Goal: Task Accomplishment & Management: Complete application form

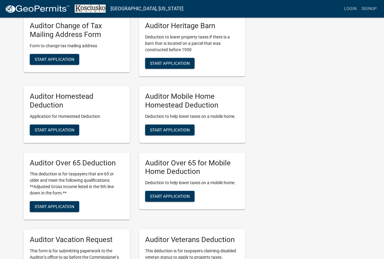
scroll to position [334, 0]
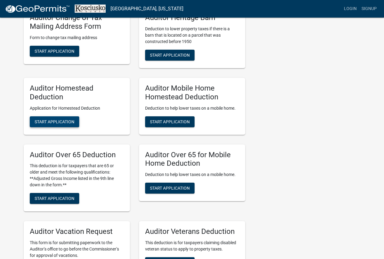
click at [47, 122] on span "Start Application" at bounding box center [55, 121] width 40 height 5
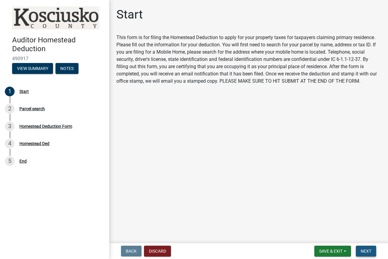
click at [361, 252] on button "Next" at bounding box center [366, 251] width 20 height 11
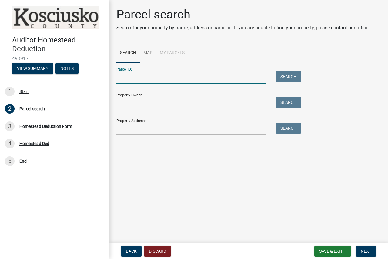
click at [174, 76] on input "Parcel ID:" at bounding box center [192, 77] width 150 height 12
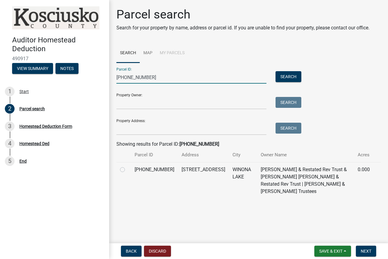
type input "[PHONE_NUMBER]"
click at [127, 166] on label at bounding box center [127, 166] width 0 height 0
click at [127, 170] on input "radio" at bounding box center [129, 168] width 4 height 4
radio input "true"
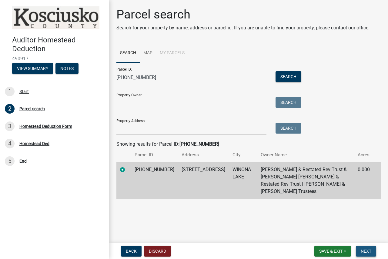
click at [369, 252] on span "Next" at bounding box center [366, 251] width 11 height 5
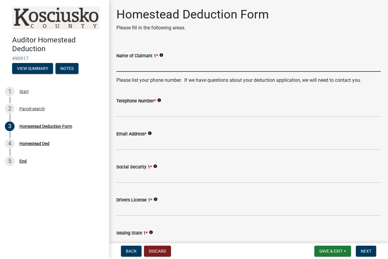
click at [183, 67] on input "Name of Claimant 1 *" at bounding box center [249, 65] width 265 height 12
type input "[PERSON_NAME]"
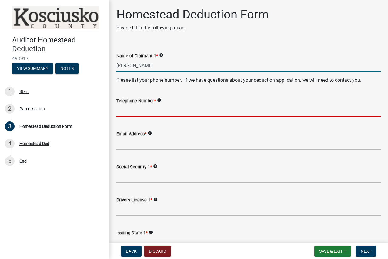
click at [172, 110] on input "Telephone Number *" at bounding box center [249, 111] width 265 height 12
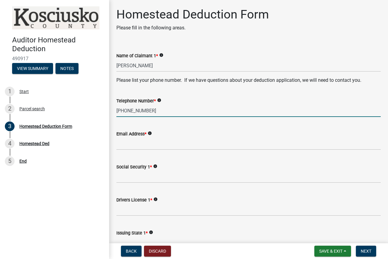
type input "[PHONE_NUMBER]"
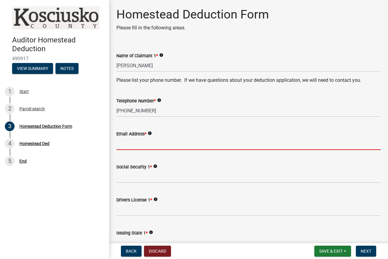
click at [159, 145] on input "Email Address *" at bounding box center [249, 144] width 265 height 12
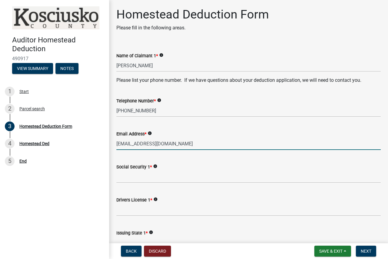
type input "[EMAIL_ADDRESS][DOMAIN_NAME]"
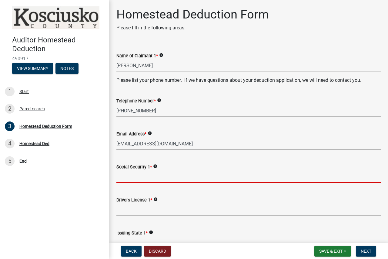
click at [147, 180] on input "Social Security 1 *" at bounding box center [249, 177] width 265 height 12
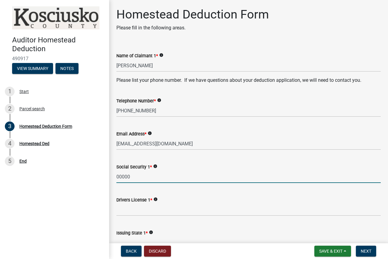
scroll to position [91, 0]
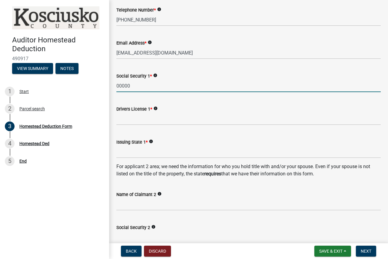
type input "00000"
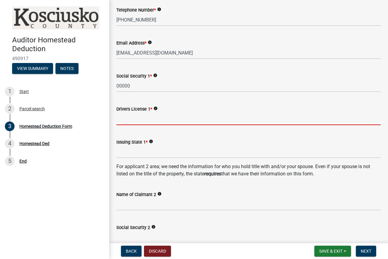
click at [147, 120] on input "Drivers License 1 *" at bounding box center [249, 119] width 265 height 12
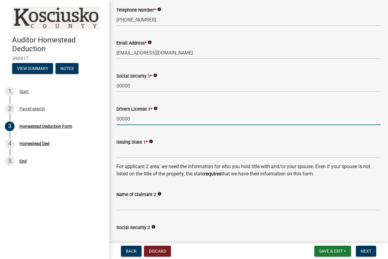
type input "00000"
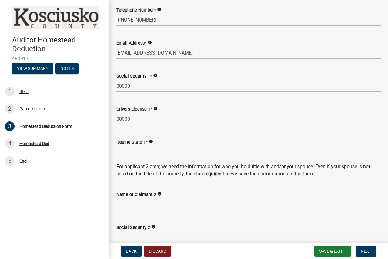
click at [141, 155] on input "Issuing State 1 *" at bounding box center [249, 152] width 265 height 12
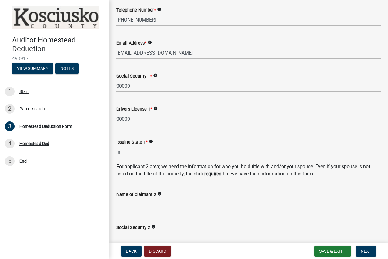
type input "i"
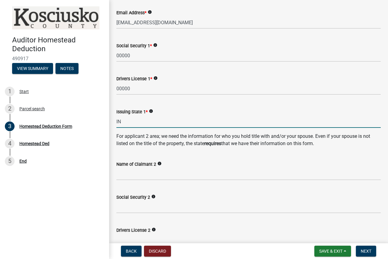
type input "IN"
click at [136, 174] on input "Name of Claimant 2" at bounding box center [249, 174] width 265 height 12
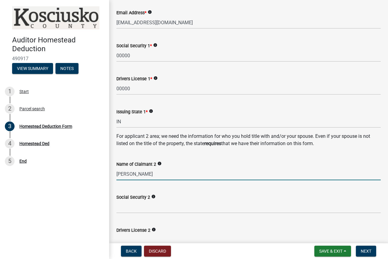
type input "[PERSON_NAME]"
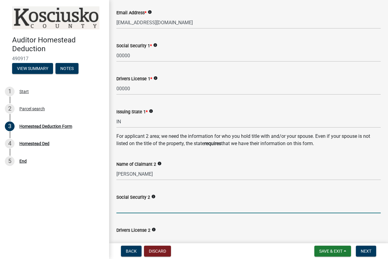
click at [144, 205] on input "Social Security 2" at bounding box center [249, 207] width 265 height 12
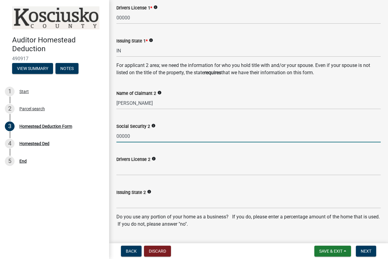
scroll to position [243, 0]
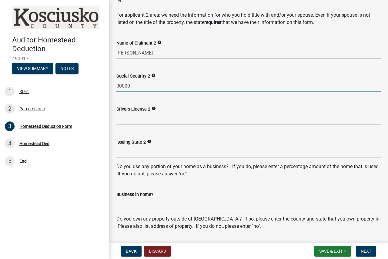
type input "00000"
drag, startPoint x: 134, startPoint y: 107, endPoint x: 134, endPoint y: 117, distance: 9.4
click at [134, 114] on form "Drivers License 2 info" at bounding box center [249, 116] width 265 height 20
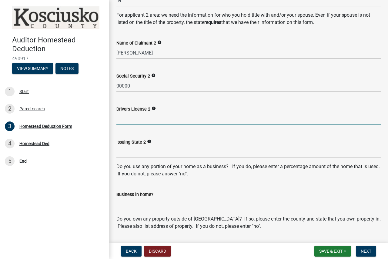
click at [134, 119] on input "Drivers License 2" at bounding box center [249, 119] width 265 height 12
type input "00000"
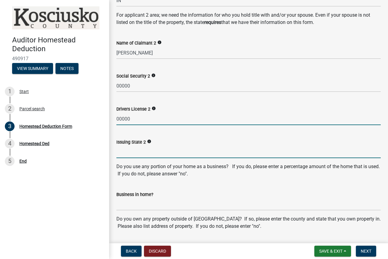
click at [127, 154] on input "Issuing State 2" at bounding box center [249, 152] width 265 height 12
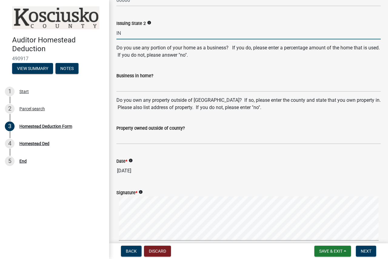
scroll to position [364, 0]
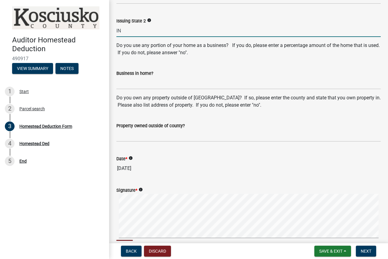
type input "IN"
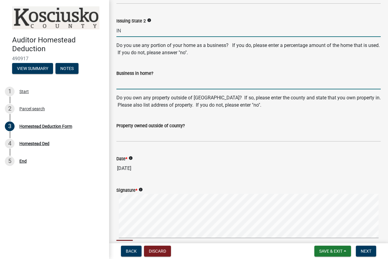
click at [126, 83] on input "Business in home?" at bounding box center [249, 83] width 265 height 12
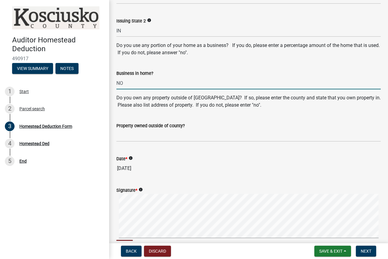
type input "NO"
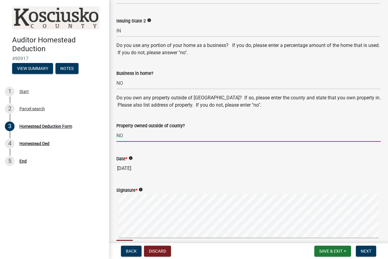
type input "N"
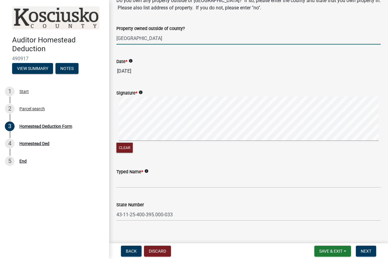
scroll to position [470, 0]
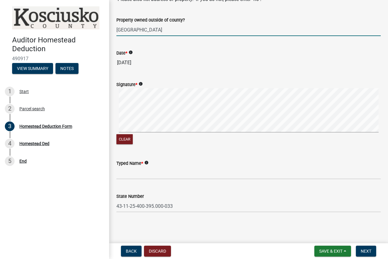
type input "[GEOGRAPHIC_DATA]"
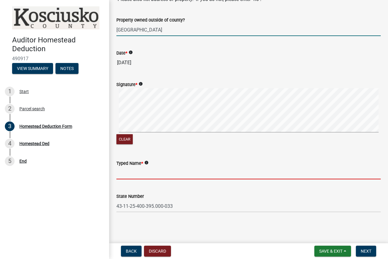
click at [134, 174] on input "Typed Name *" at bounding box center [249, 173] width 265 height 12
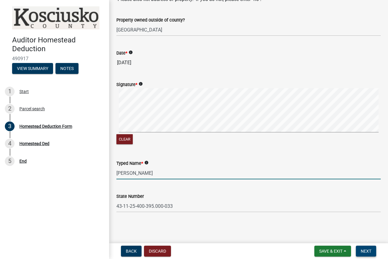
type input "[PERSON_NAME]"
click at [362, 254] on button "Next" at bounding box center [366, 251] width 20 height 11
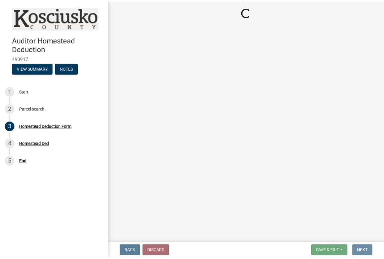
scroll to position [0, 0]
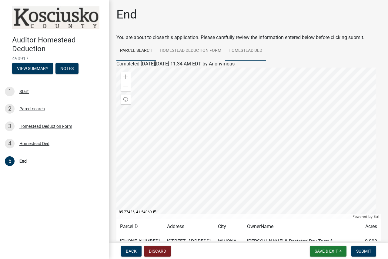
click at [238, 51] on link "Homestead Ded" at bounding box center [245, 50] width 41 height 19
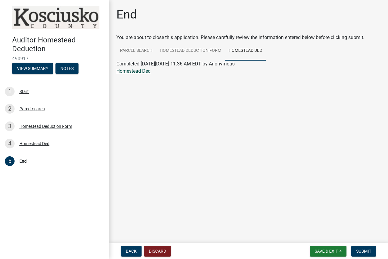
click at [134, 73] on link "Homestead Ded" at bounding box center [134, 71] width 34 height 6
click at [363, 252] on span "Submit" at bounding box center [364, 251] width 15 height 5
